Goal: Navigation & Orientation: Find specific page/section

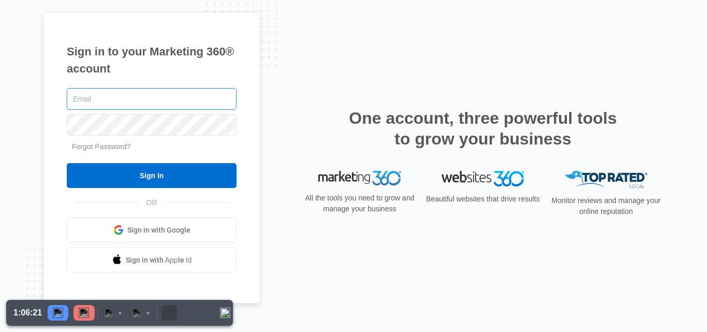
click at [209, 98] on input "text" at bounding box center [152, 99] width 170 height 22
type input "[EMAIL_ADDRESS][DOMAIN_NAME]"
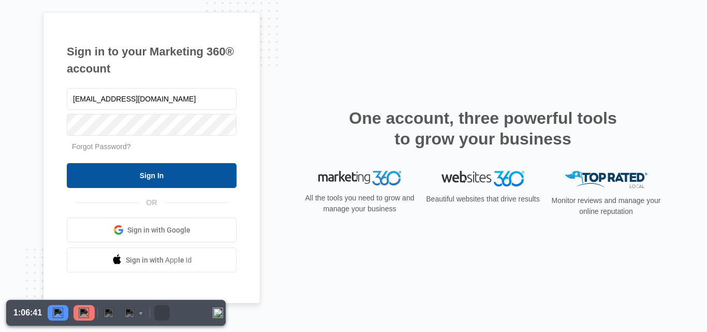
click at [184, 178] on input "Sign In" at bounding box center [152, 175] width 170 height 25
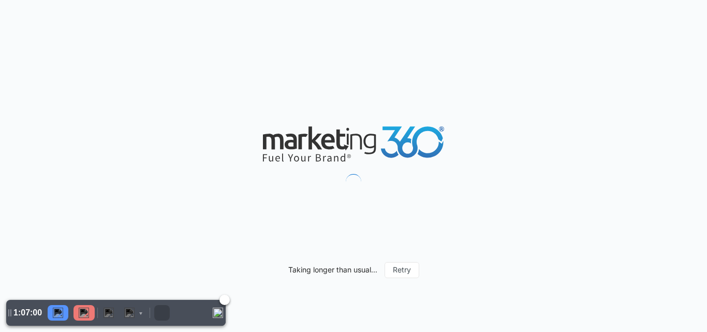
click at [55, 312] on img "Pause" at bounding box center [58, 312] width 10 height 10
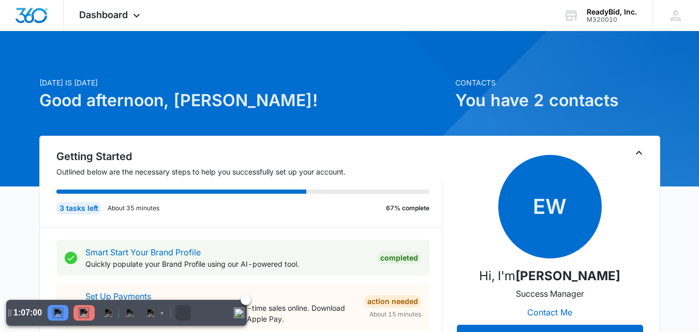
click at [56, 313] on img "Resume" at bounding box center [58, 312] width 10 height 10
click at [124, 14] on span "Dashboard" at bounding box center [103, 14] width 49 height 11
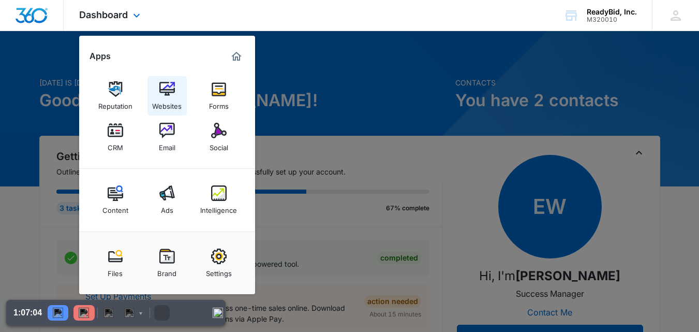
click at [167, 95] on img at bounding box center [167, 89] width 16 height 16
